Goal: Navigation & Orientation: Find specific page/section

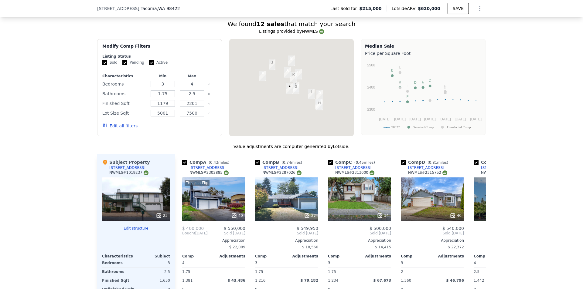
scroll to position [697, 0]
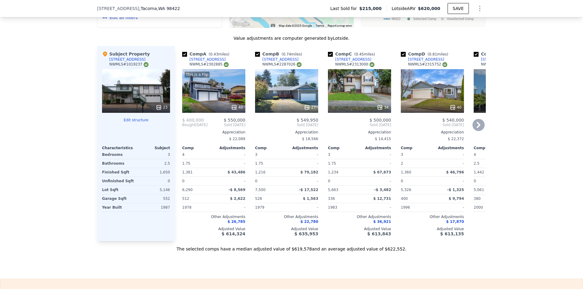
click at [478, 128] on icon at bounding box center [479, 125] width 4 height 6
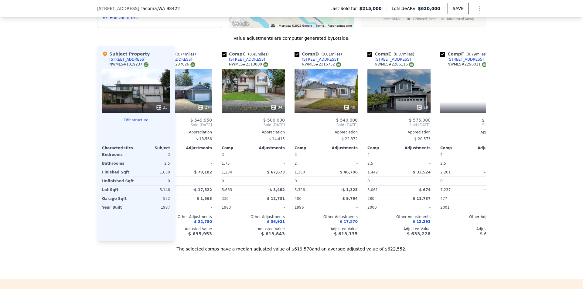
scroll to position [0, 146]
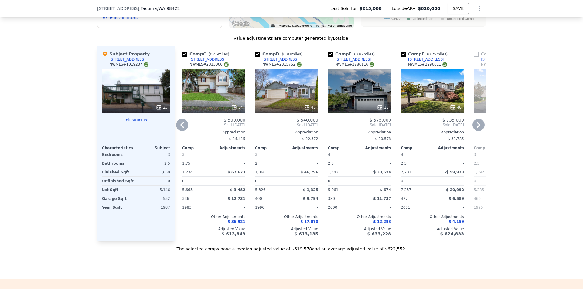
click at [478, 128] on icon at bounding box center [479, 125] width 4 height 6
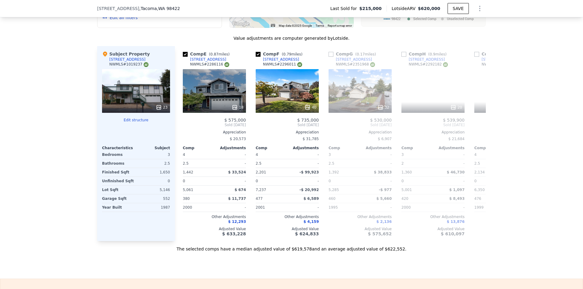
scroll to position [0, 292]
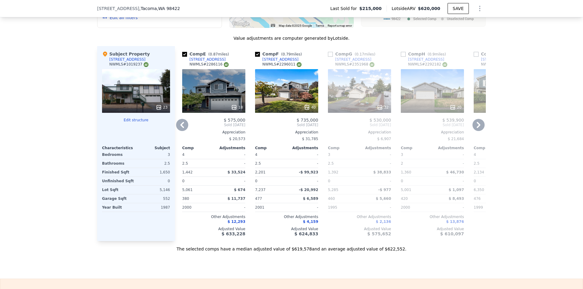
click at [478, 128] on icon at bounding box center [479, 125] width 4 height 6
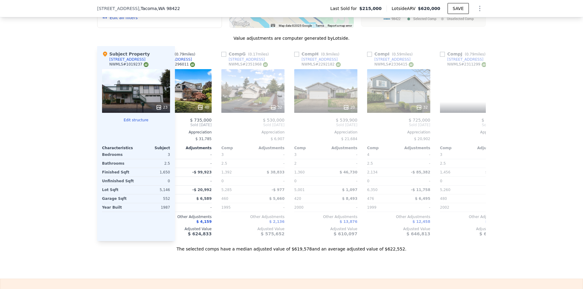
scroll to position [0, 437]
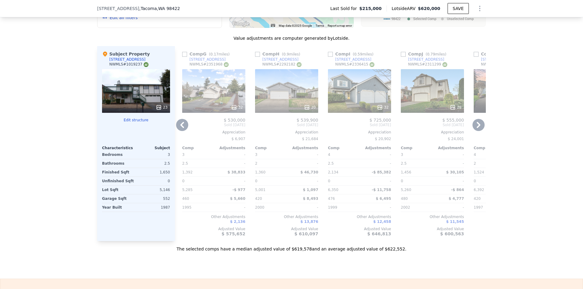
click at [478, 128] on icon at bounding box center [479, 125] width 4 height 6
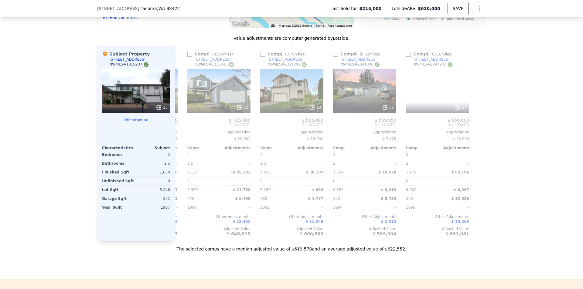
scroll to position [0, 578]
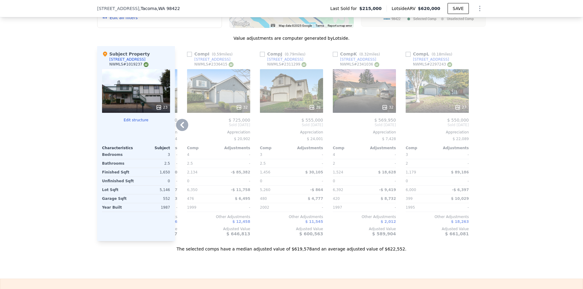
click at [180, 131] on icon at bounding box center [182, 125] width 12 height 12
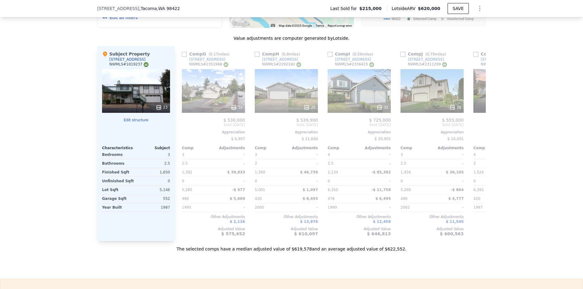
scroll to position [0, 433]
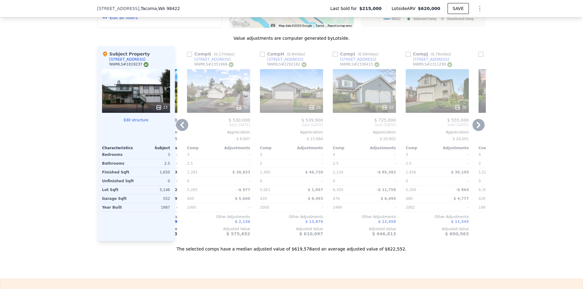
click at [179, 131] on icon at bounding box center [182, 125] width 12 height 12
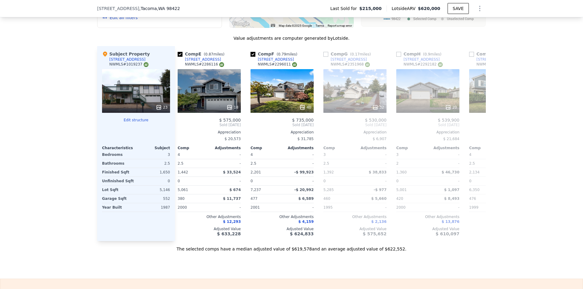
scroll to position [0, 287]
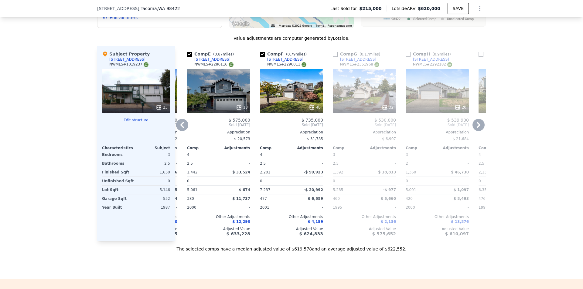
click at [179, 131] on icon at bounding box center [182, 125] width 12 height 12
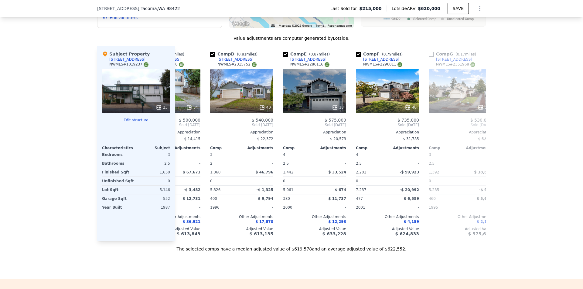
scroll to position [0, 141]
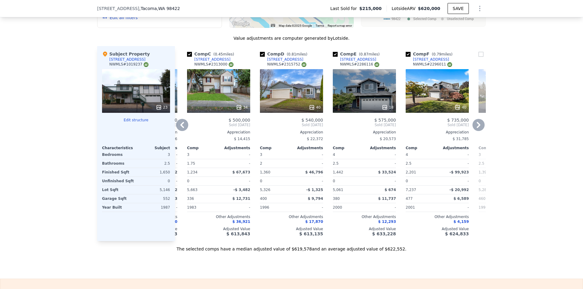
click at [179, 131] on icon at bounding box center [182, 125] width 12 height 12
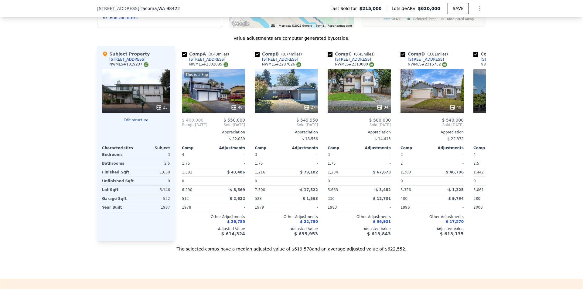
scroll to position [0, 0]
click at [345, 135] on div "Appreciation" at bounding box center [359, 132] width 63 height 5
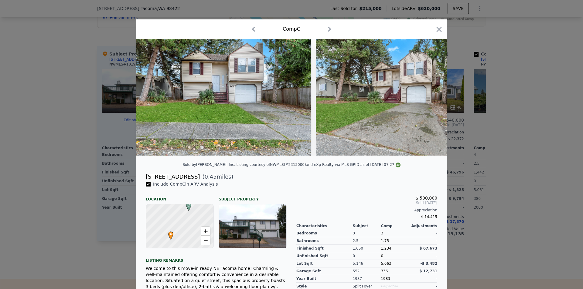
click at [503, 162] on div at bounding box center [291, 144] width 583 height 289
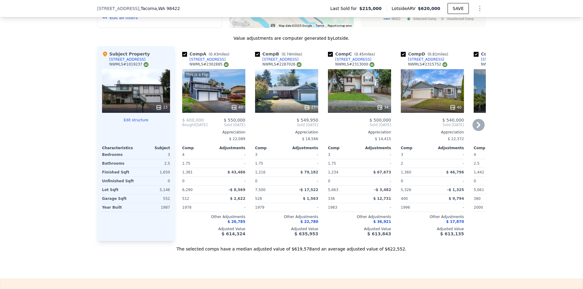
click at [208, 101] on div "This is a Flip 40" at bounding box center [213, 91] width 63 height 44
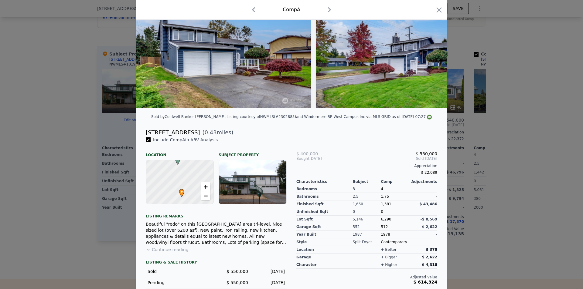
scroll to position [77, 0]
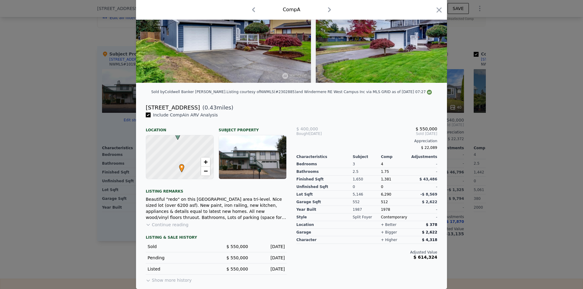
click at [474, 145] on div at bounding box center [291, 144] width 583 height 289
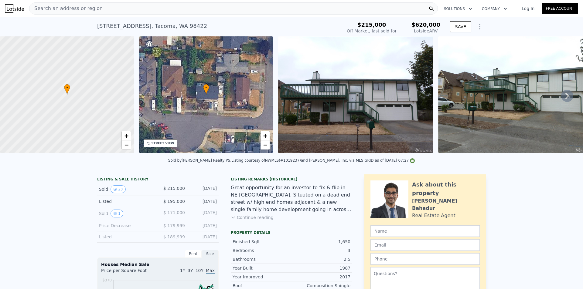
click at [91, 10] on span "Search an address or region" at bounding box center [65, 8] width 73 height 7
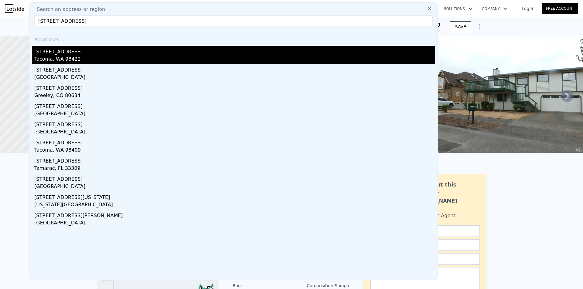
type input "[STREET_ADDRESS]"
click at [79, 51] on div "[STREET_ADDRESS]" at bounding box center [234, 51] width 401 height 10
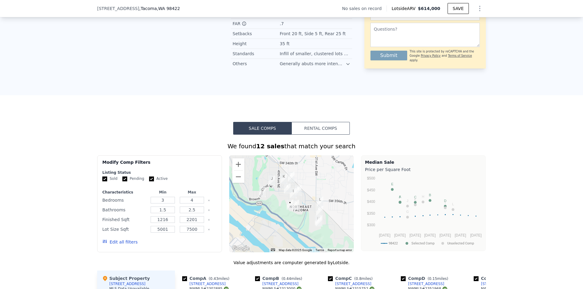
scroll to position [575, 0]
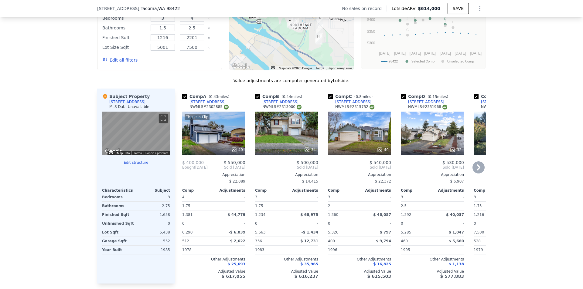
click at [479, 170] on icon at bounding box center [479, 168] width 12 height 12
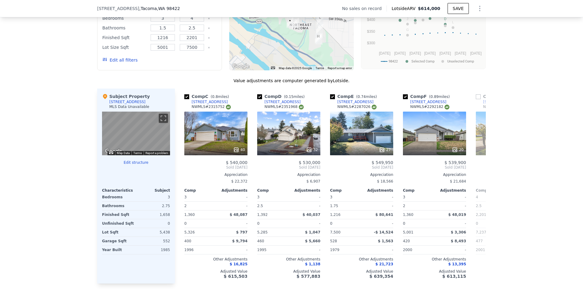
scroll to position [0, 146]
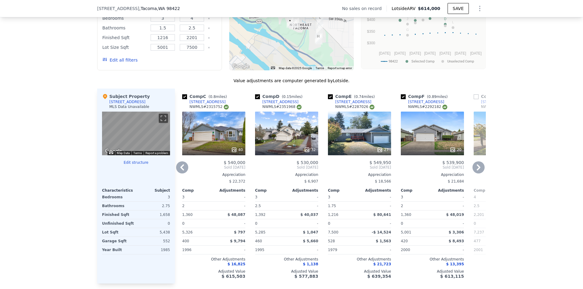
click at [475, 172] on icon at bounding box center [479, 168] width 12 height 12
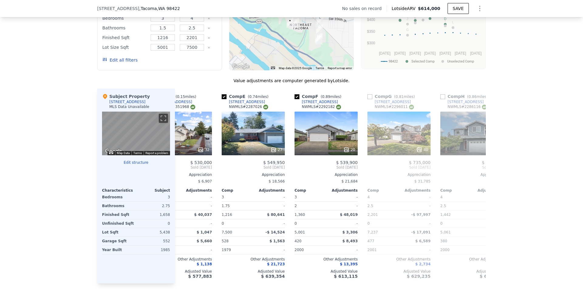
scroll to position [0, 292]
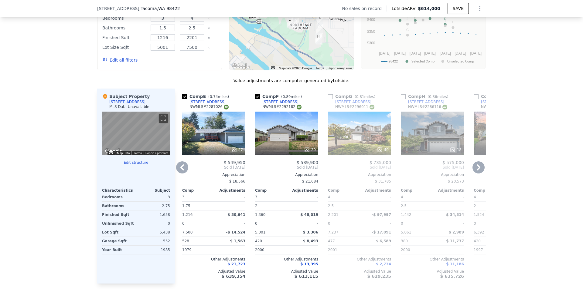
click at [477, 171] on icon at bounding box center [479, 168] width 4 height 6
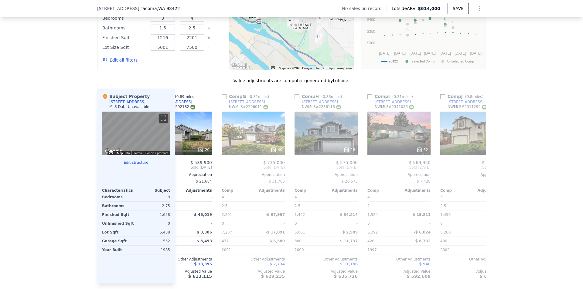
scroll to position [0, 437]
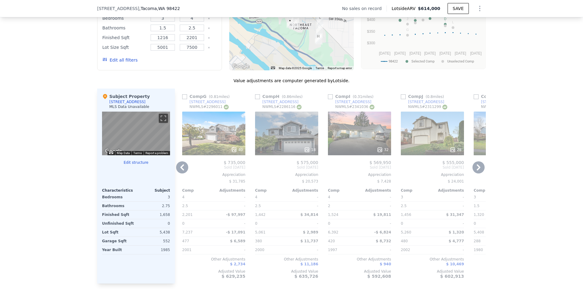
click at [477, 174] on icon at bounding box center [479, 168] width 12 height 12
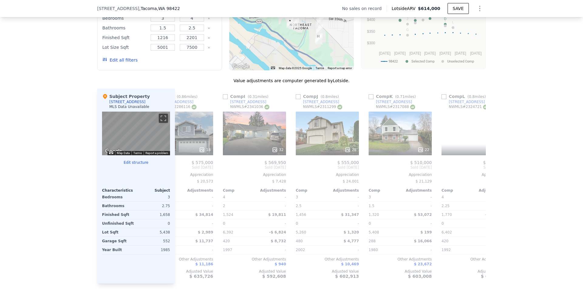
scroll to position [0, 578]
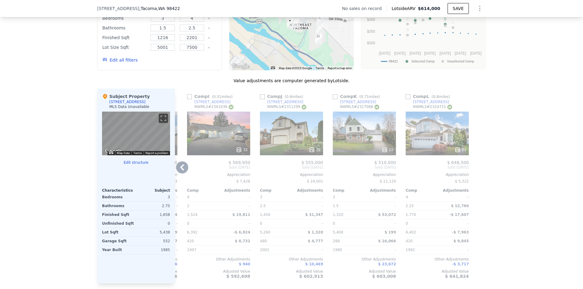
click at [477, 176] on div at bounding box center [481, 186] width 10 height 195
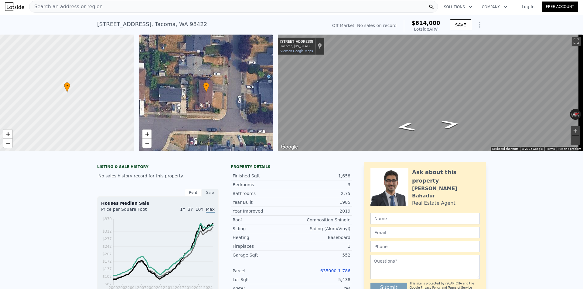
scroll to position [0, 0]
